Goal: Task Accomplishment & Management: Use online tool/utility

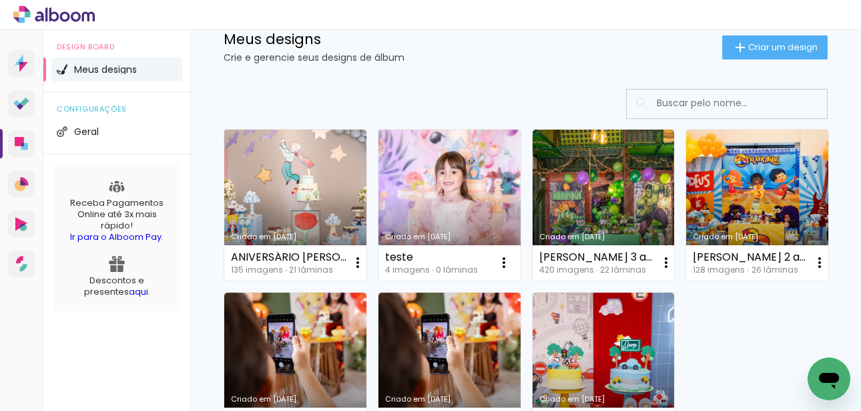
click at [309, 172] on link "Criado em [DATE]" at bounding box center [295, 204] width 142 height 151
